Goal: Task Accomplishment & Management: Manage account settings

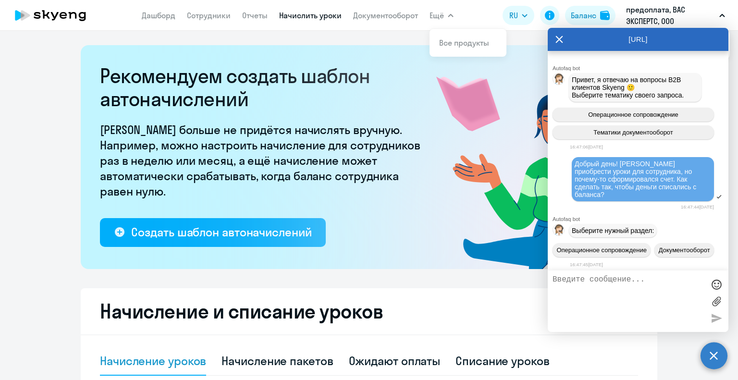
select select "10"
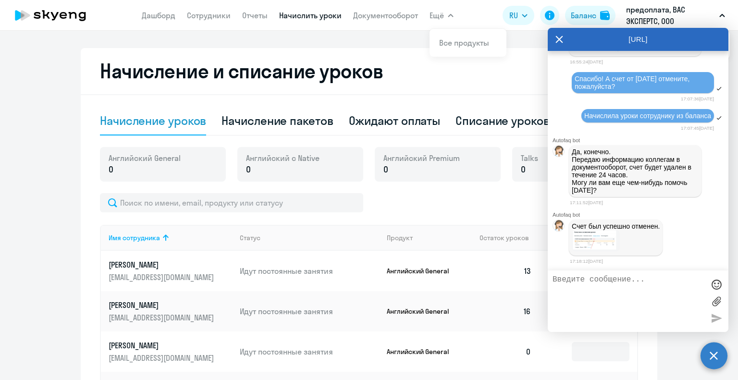
scroll to position [1396, 0]
click at [590, 307] on textarea at bounding box center [628, 301] width 152 height 52
click at [644, 312] on textarea "спасибо" at bounding box center [628, 301] width 152 height 52
type textarea "спасибо!"
click at [712, 317] on div at bounding box center [716, 318] width 14 height 14
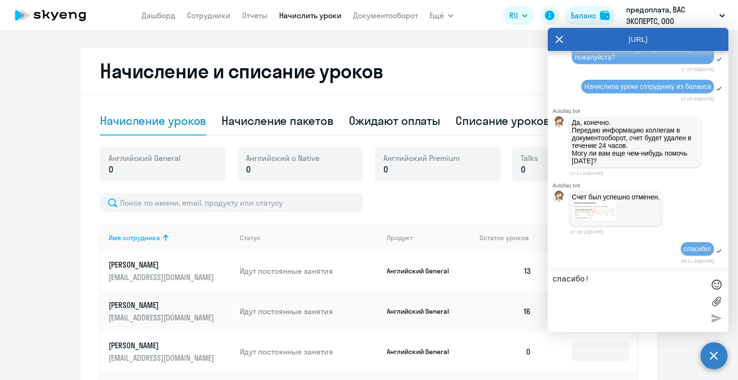
scroll to position [1377, 0]
click at [555, 36] on icon at bounding box center [559, 39] width 8 height 23
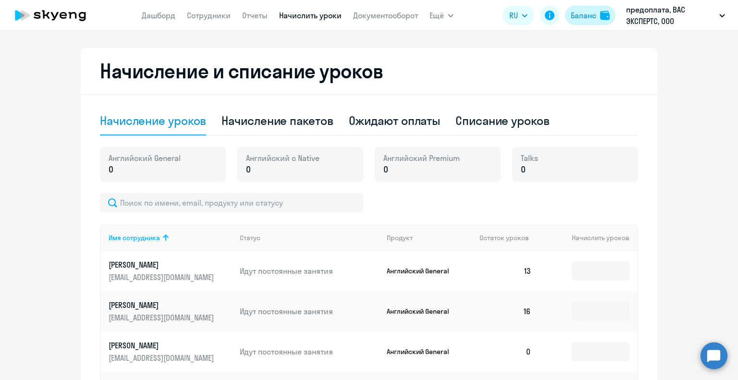
click at [580, 18] on div "Баланс" at bounding box center [583, 16] width 25 height 12
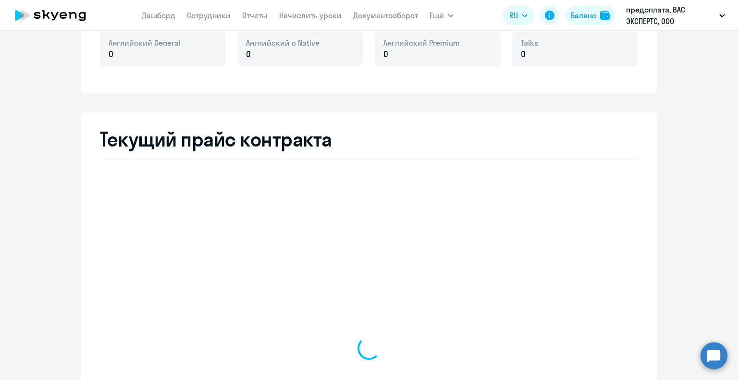
scroll to position [414, 0]
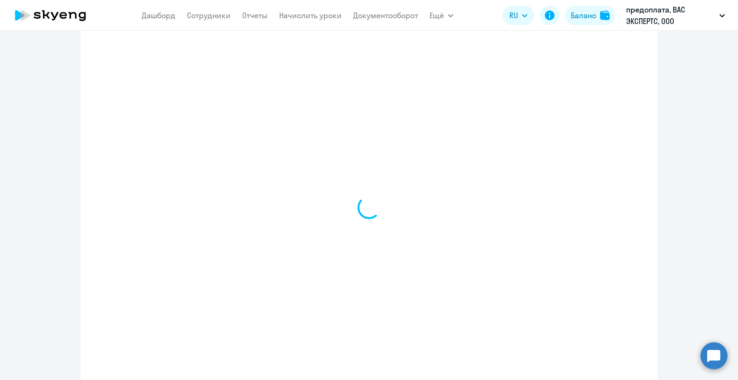
select select "english_adult_not_native_speaker"
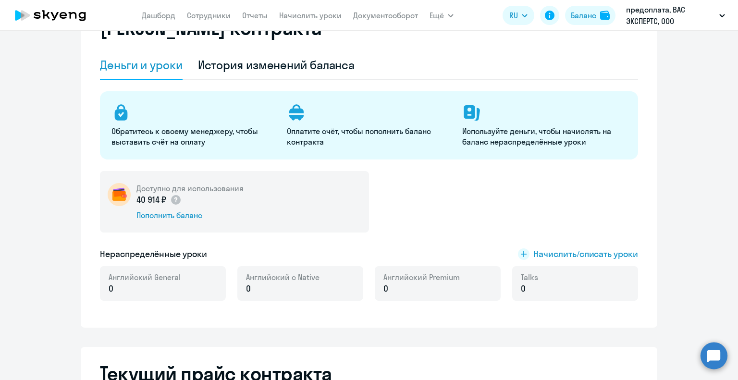
scroll to position [0, 0]
